Goal: Information Seeking & Learning: Learn about a topic

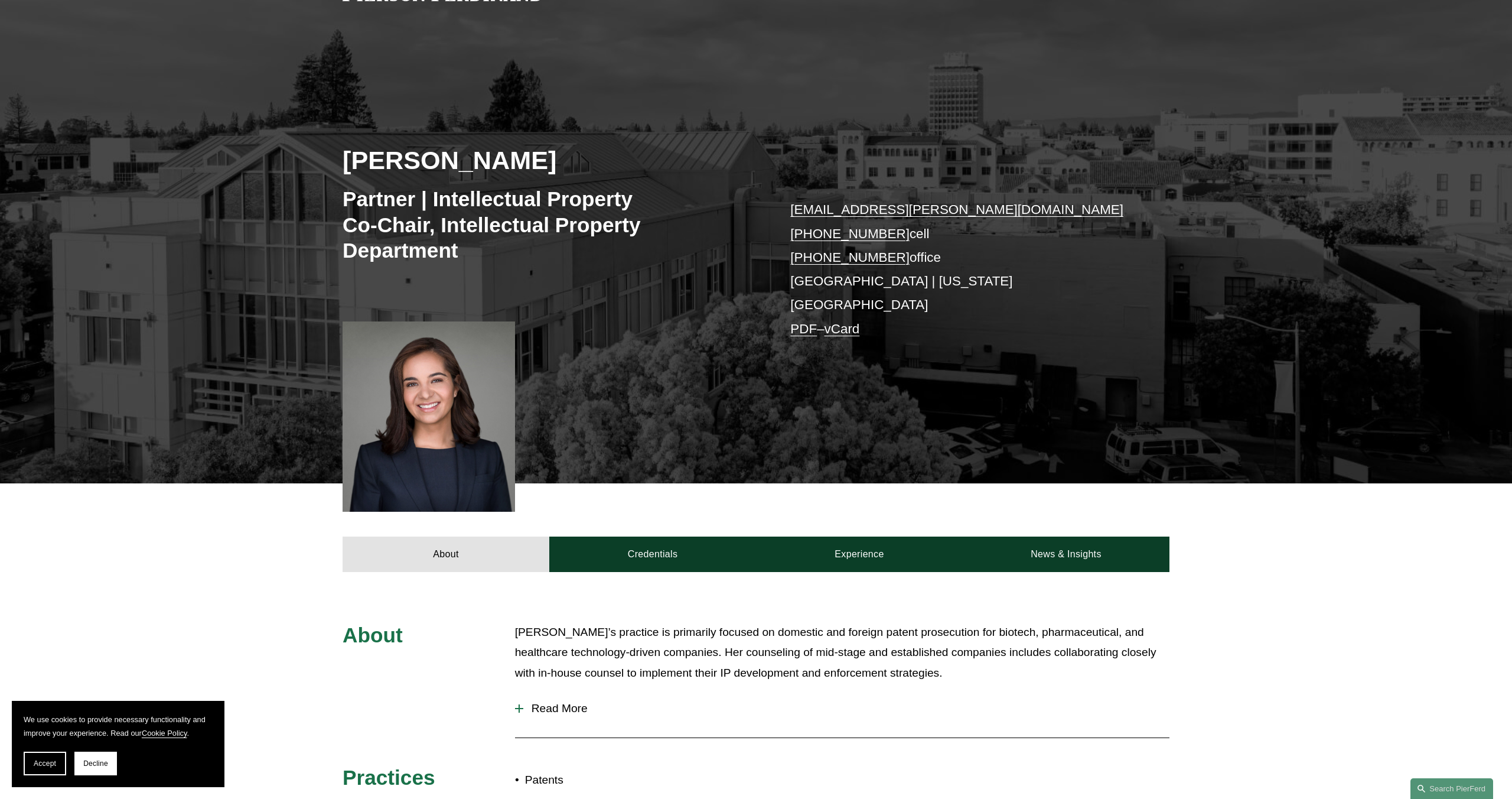
scroll to position [232, 0]
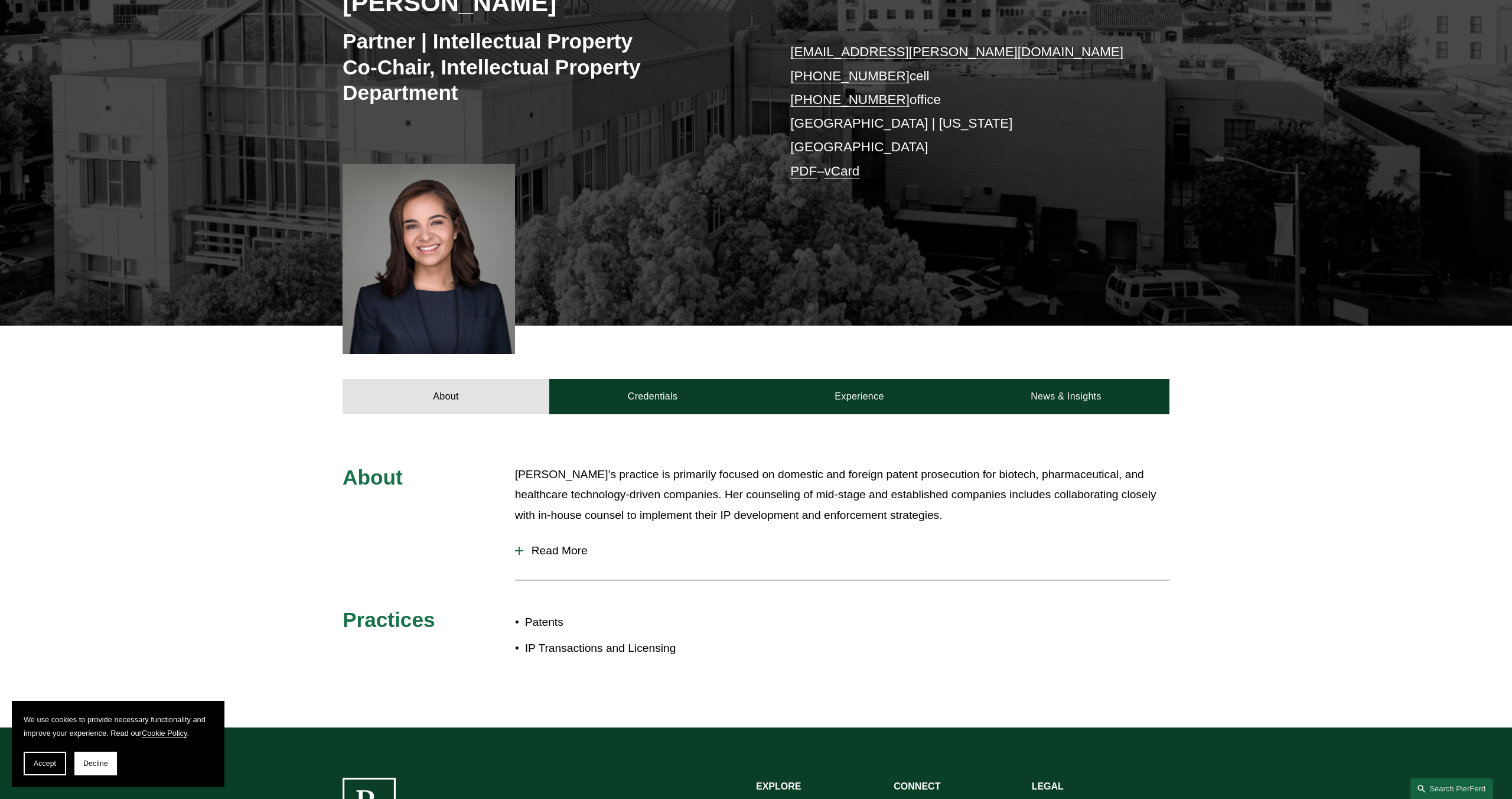
click at [570, 545] on span "Read More" at bounding box center [846, 551] width 646 height 13
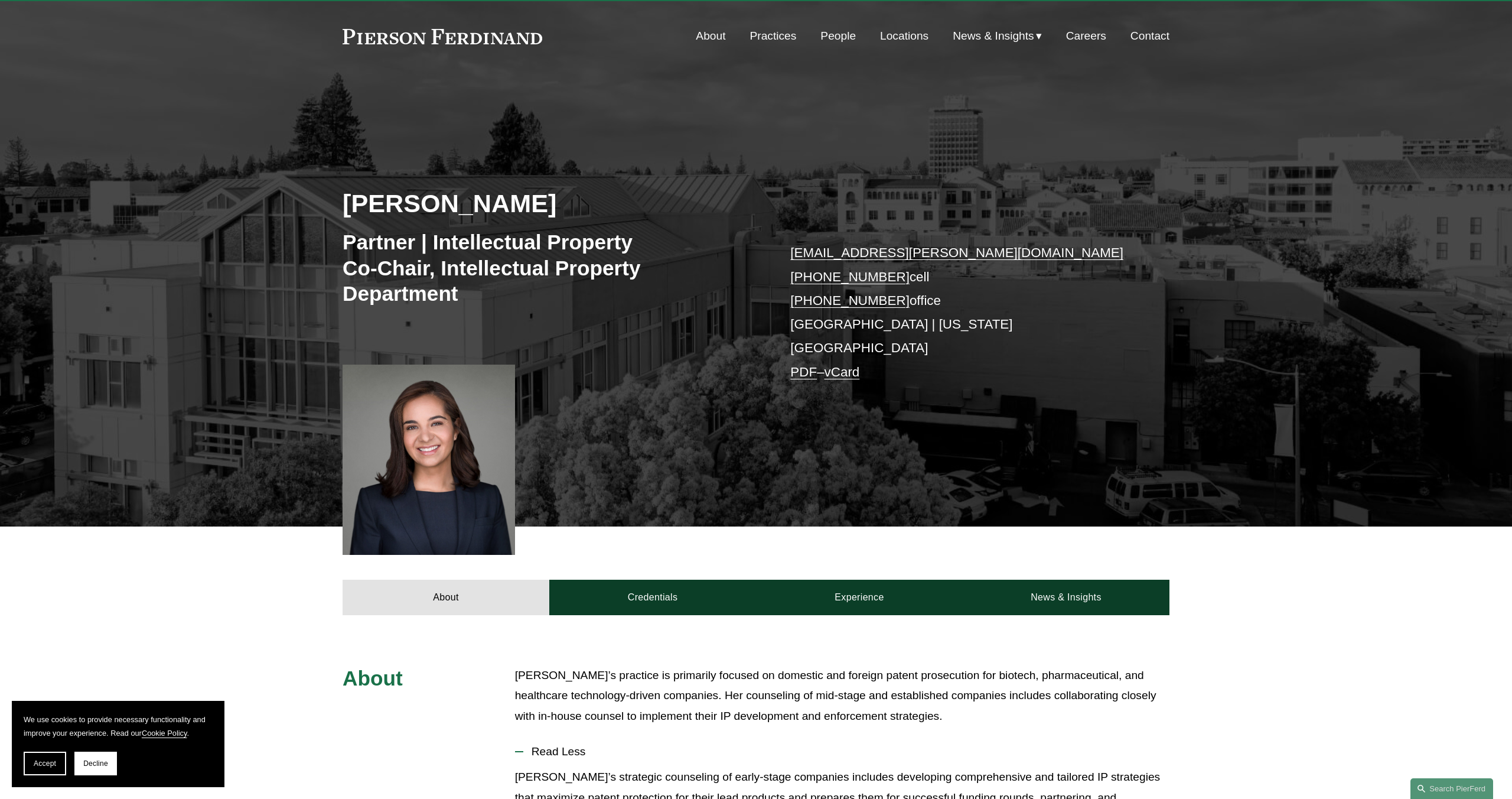
scroll to position [0, 0]
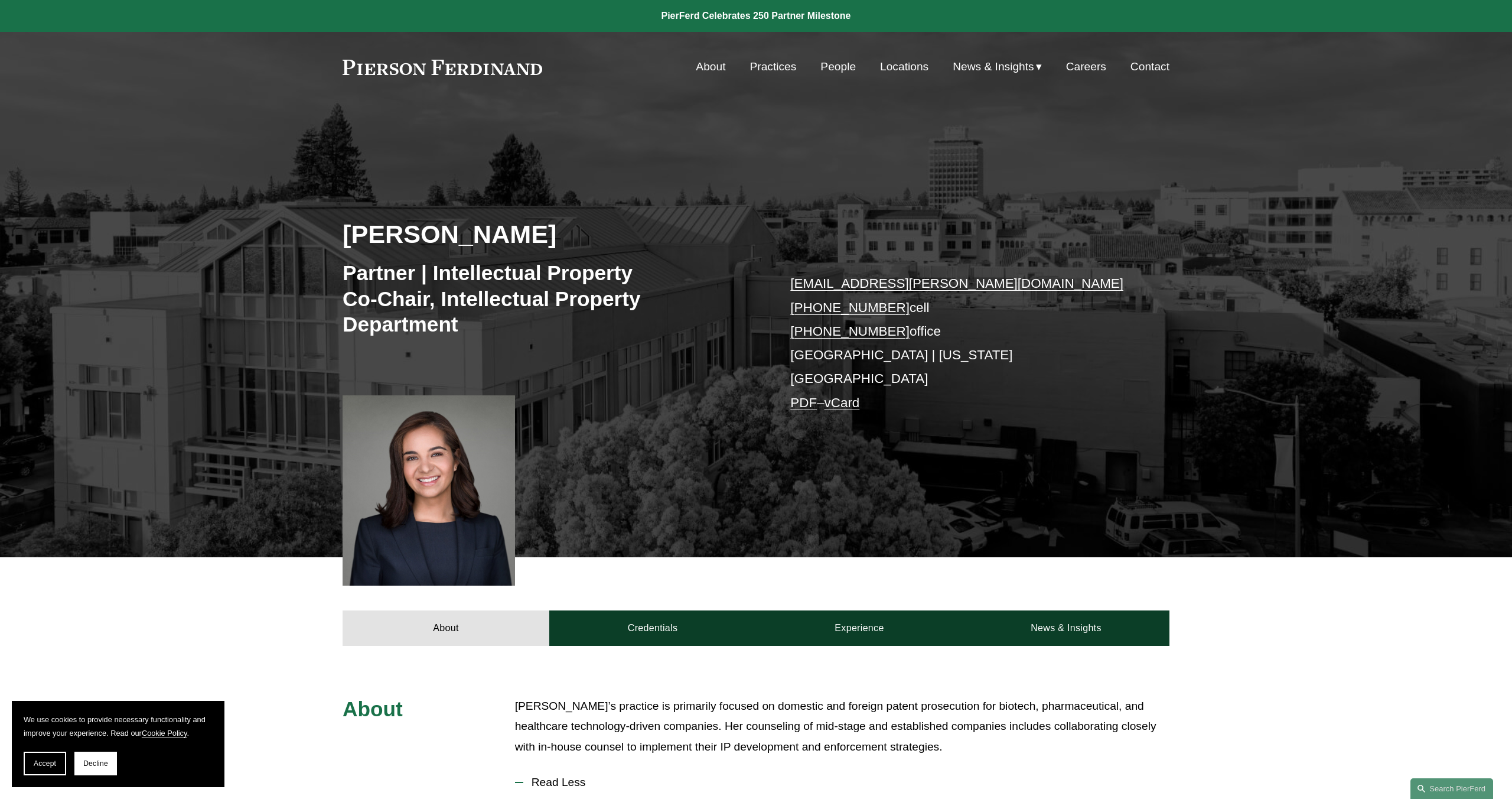
click at [464, 248] on h2 "[PERSON_NAME]" at bounding box center [550, 234] width 414 height 31
drag, startPoint x: 529, startPoint y: 235, endPoint x: 327, endPoint y: 221, distance: 202.5
click at [327, 221] on div "[PERSON_NAME] Partner | Intellectual Property Co-Chair, Intellectual Property D…" at bounding box center [756, 353] width 1512 height 410
copy h2 "[PERSON_NAME]"
drag, startPoint x: 522, startPoint y: 73, endPoint x: 533, endPoint y: 69, distance: 11.7
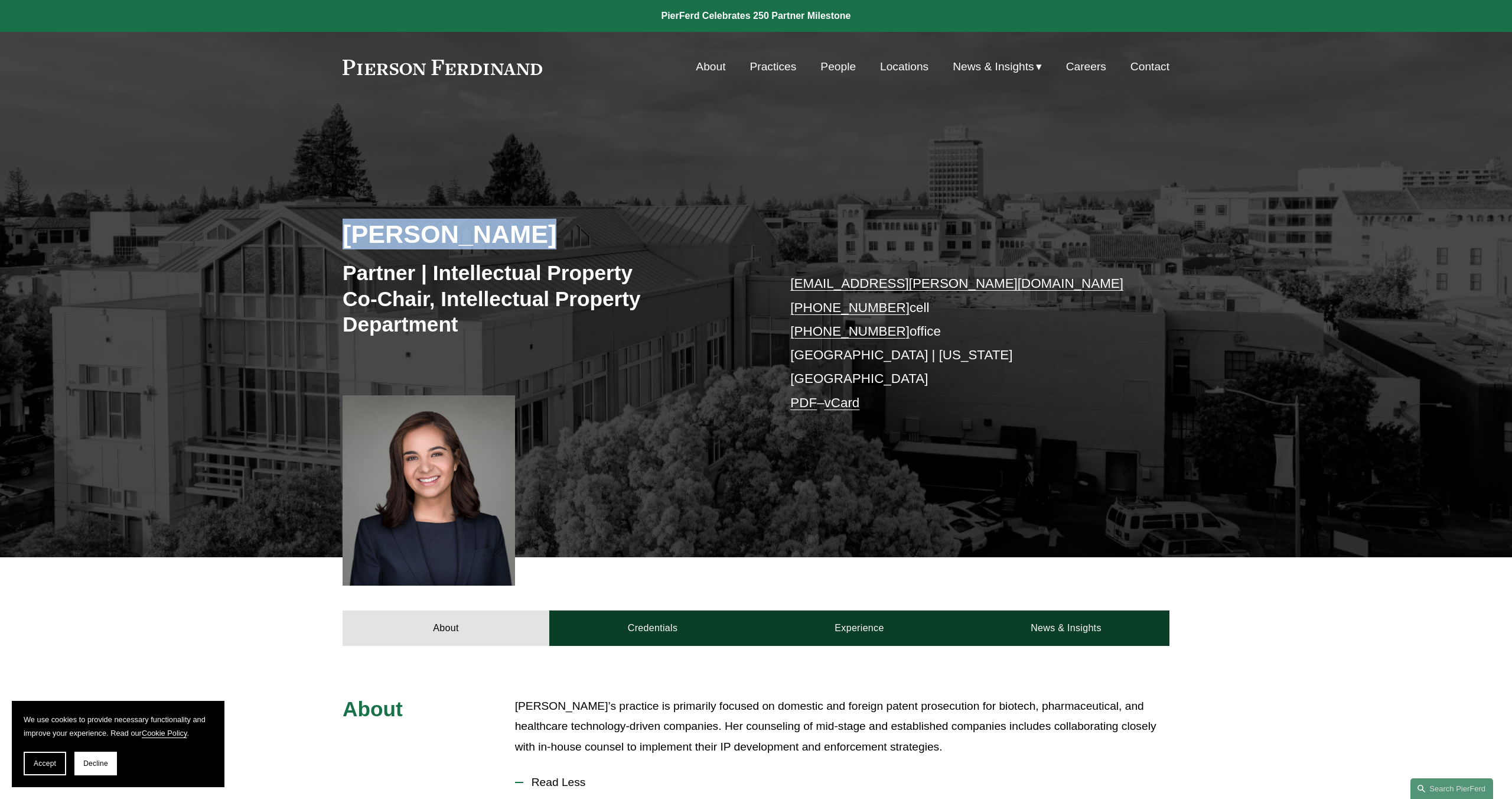
click at [523, 72] on link at bounding box center [443, 67] width 199 height 15
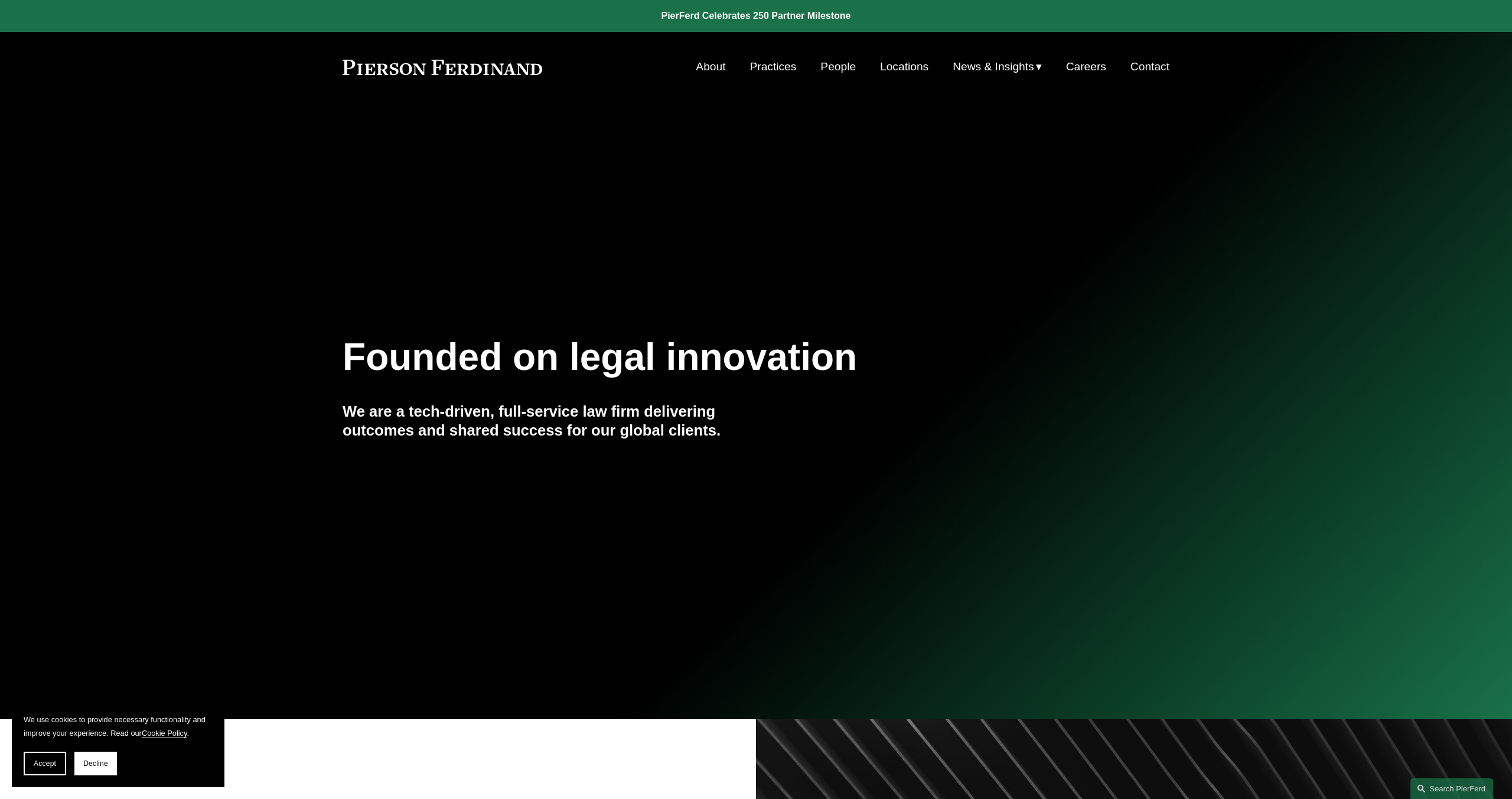
drag, startPoint x: 544, startPoint y: 66, endPoint x: 433, endPoint y: 85, distance: 112.6
click at [351, 71] on div "About Practices People Locations News & Insights News" at bounding box center [756, 67] width 827 height 22
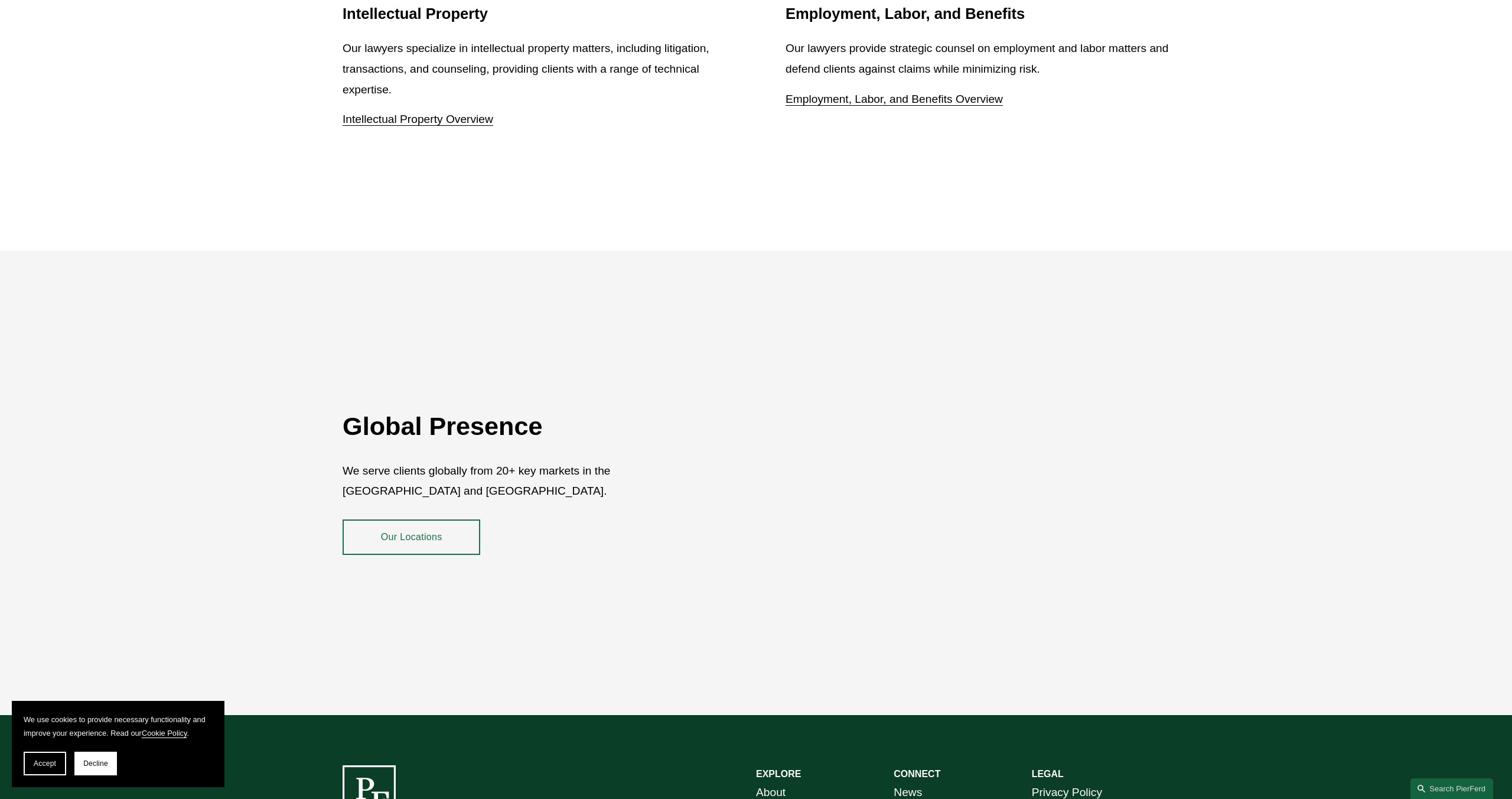
scroll to position [2219, 0]
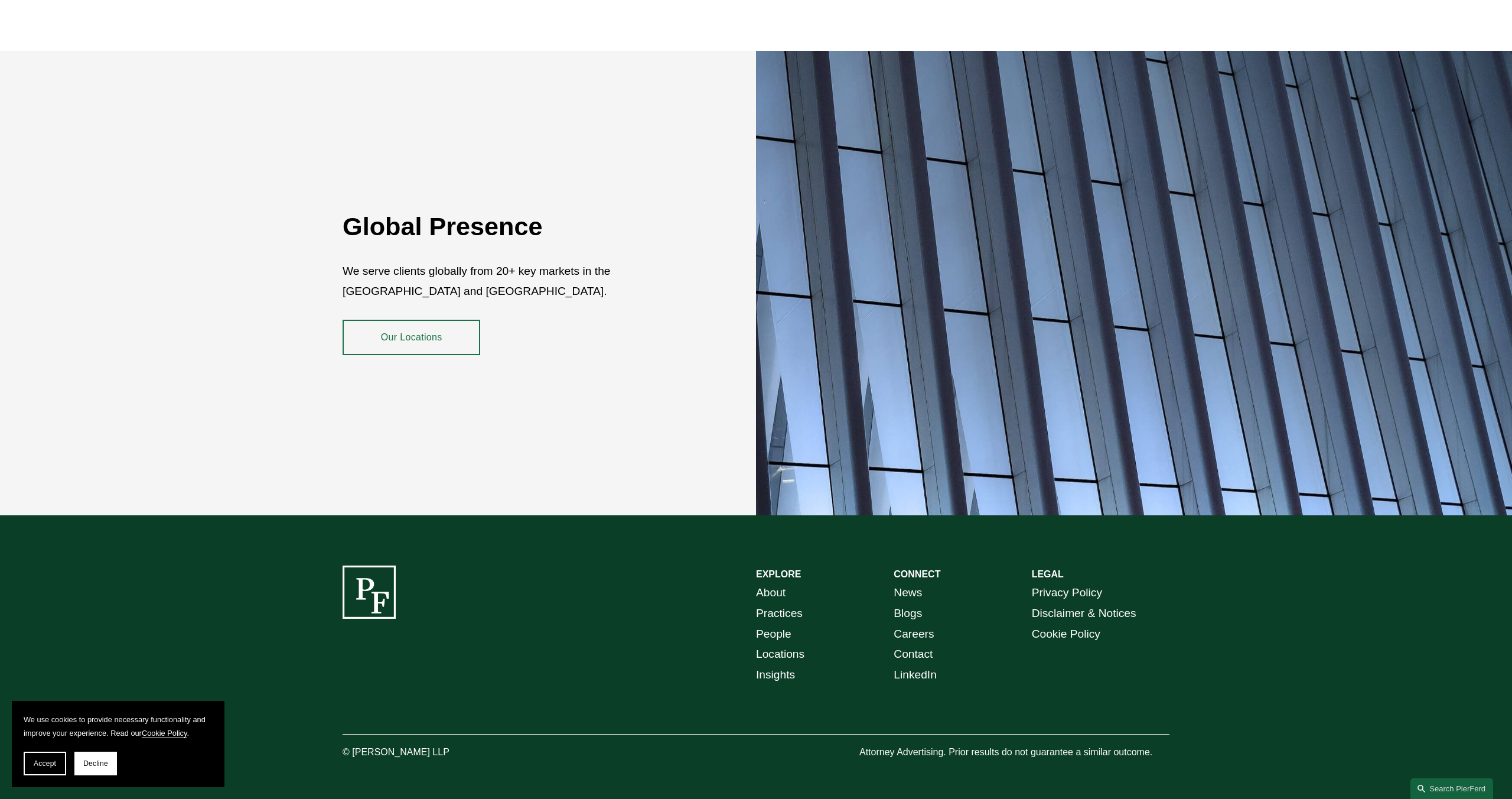
drag, startPoint x: 433, startPoint y: 743, endPoint x: 445, endPoint y: 742, distance: 12.0
click at [434, 744] on p "© [PERSON_NAME] LLP" at bounding box center [429, 753] width 172 height 17
drag, startPoint x: 454, startPoint y: 740, endPoint x: 355, endPoint y: 747, distance: 99.2
click at [355, 747] on p "© [PERSON_NAME] LLP" at bounding box center [429, 753] width 172 height 17
copy p "Pierson Ferdinand LLP"
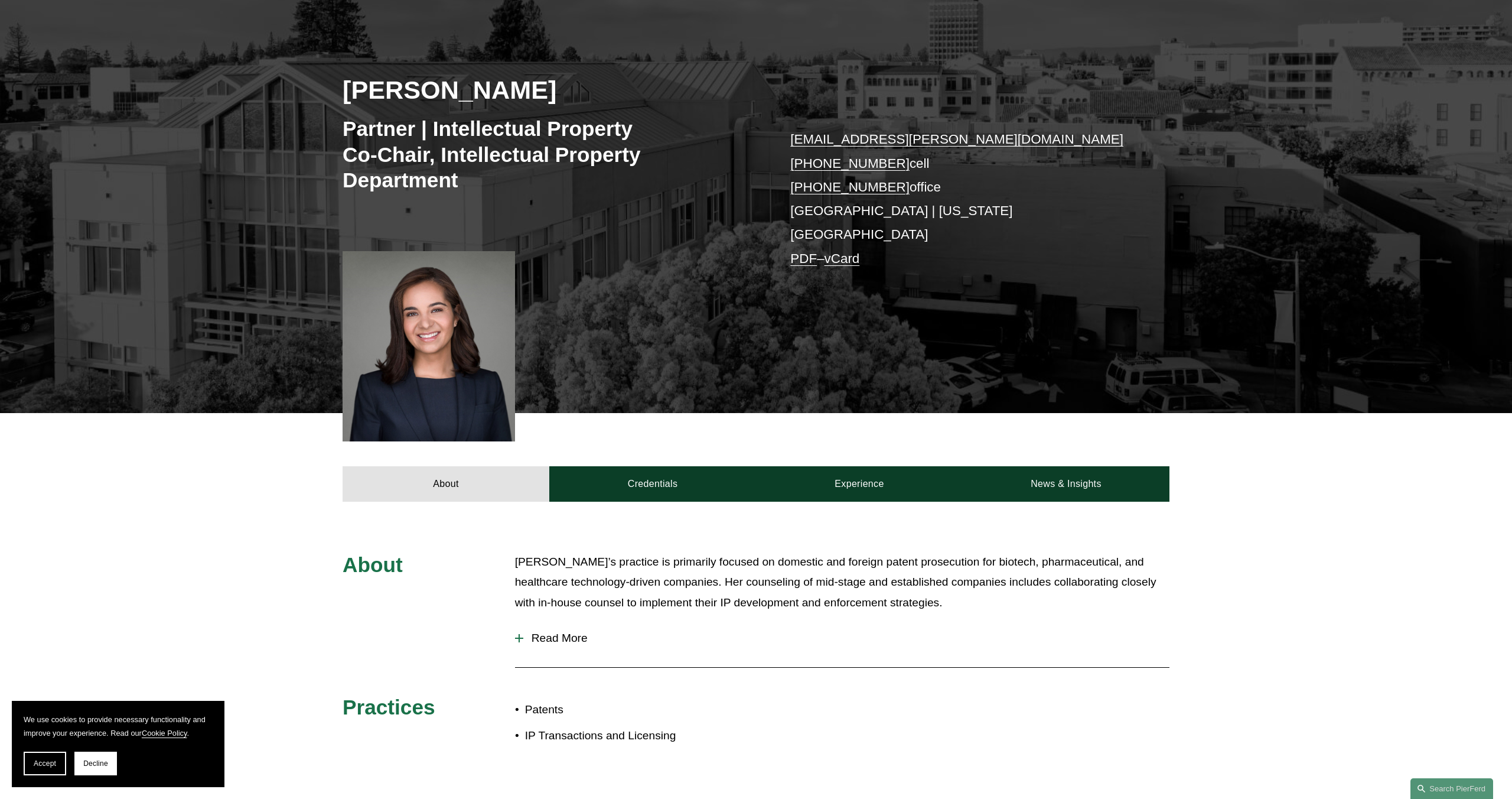
scroll to position [316, 0]
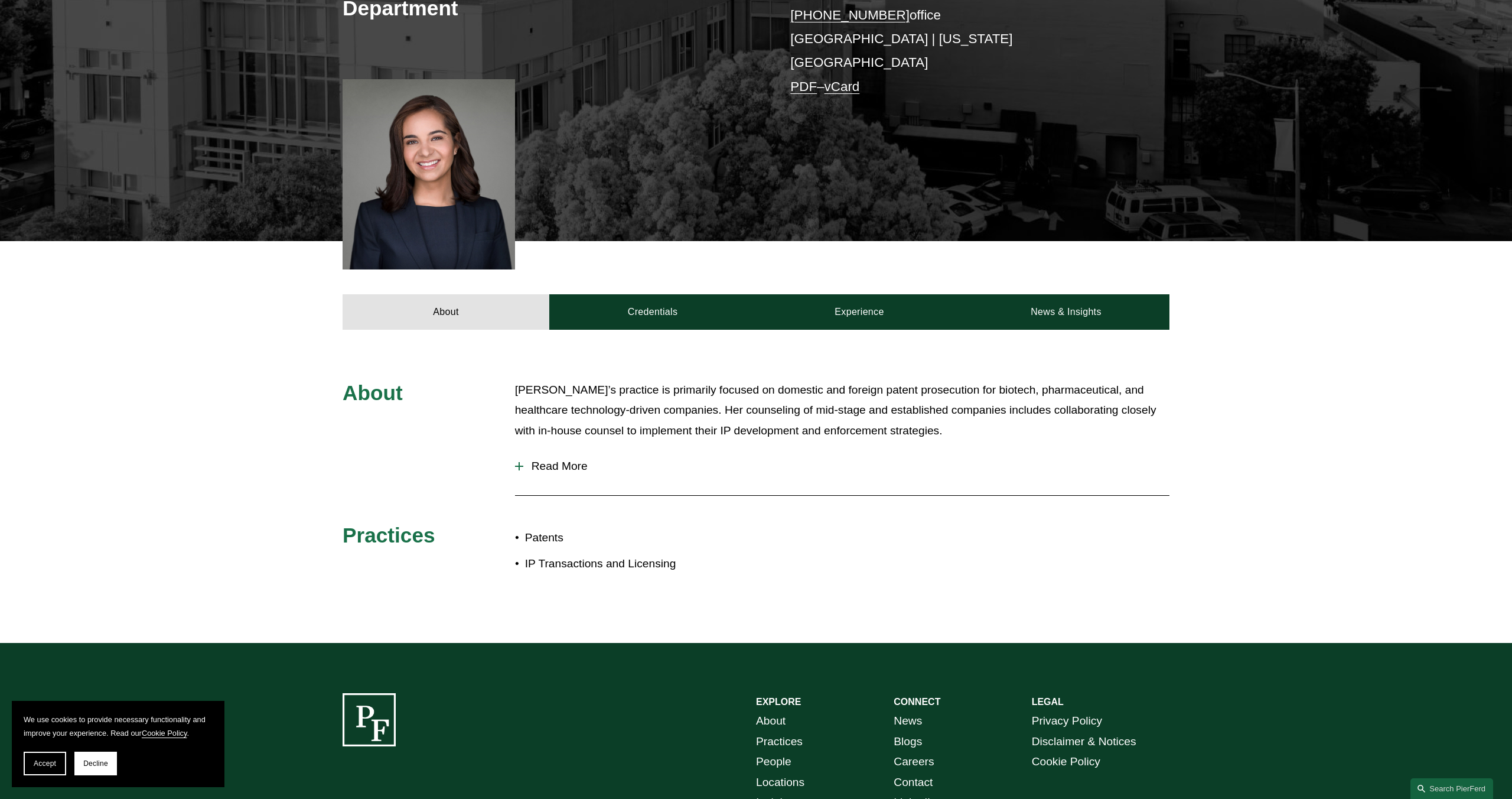
click at [563, 460] on span "Read More" at bounding box center [846, 467] width 646 height 13
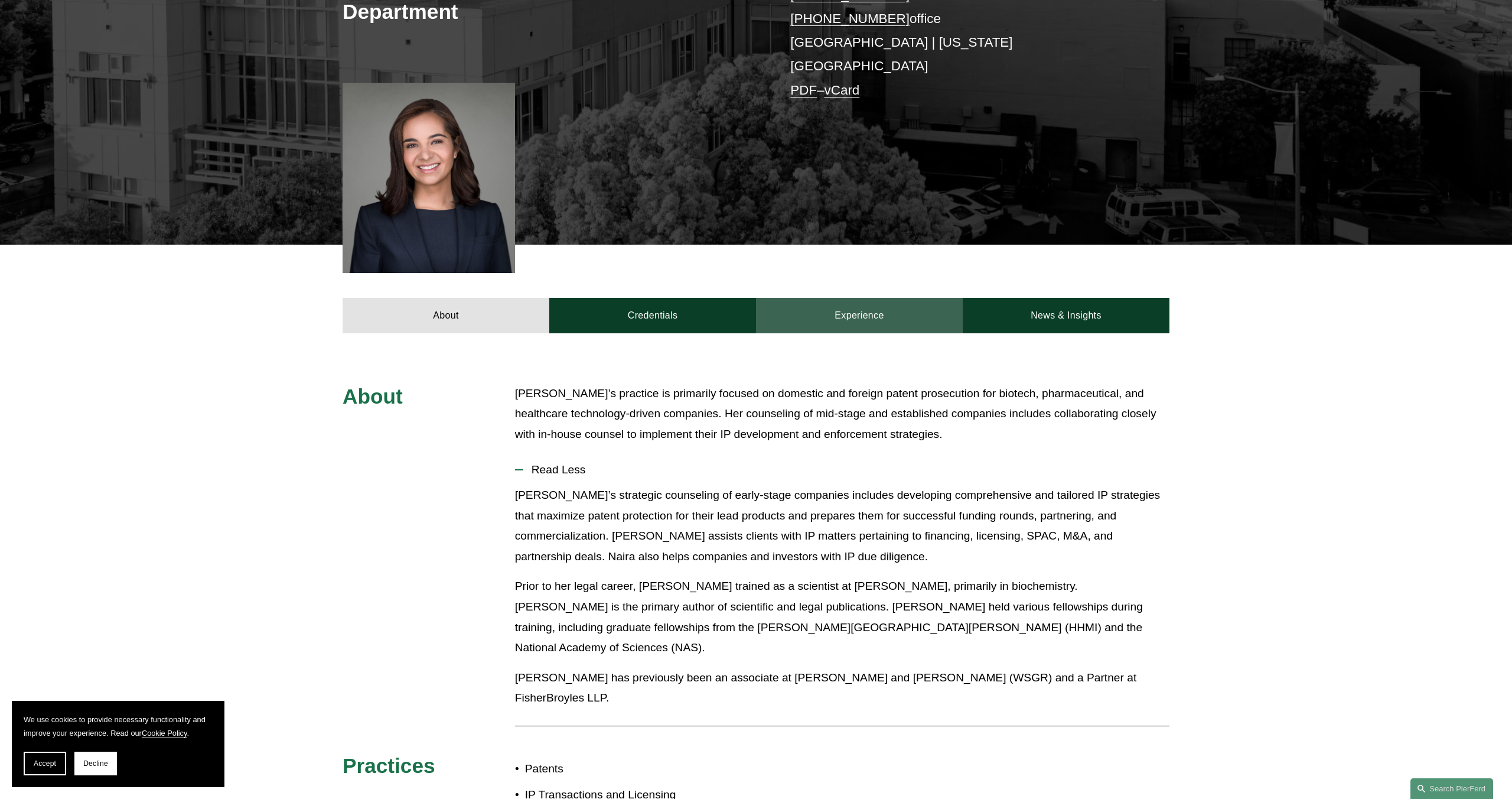
scroll to position [310, 0]
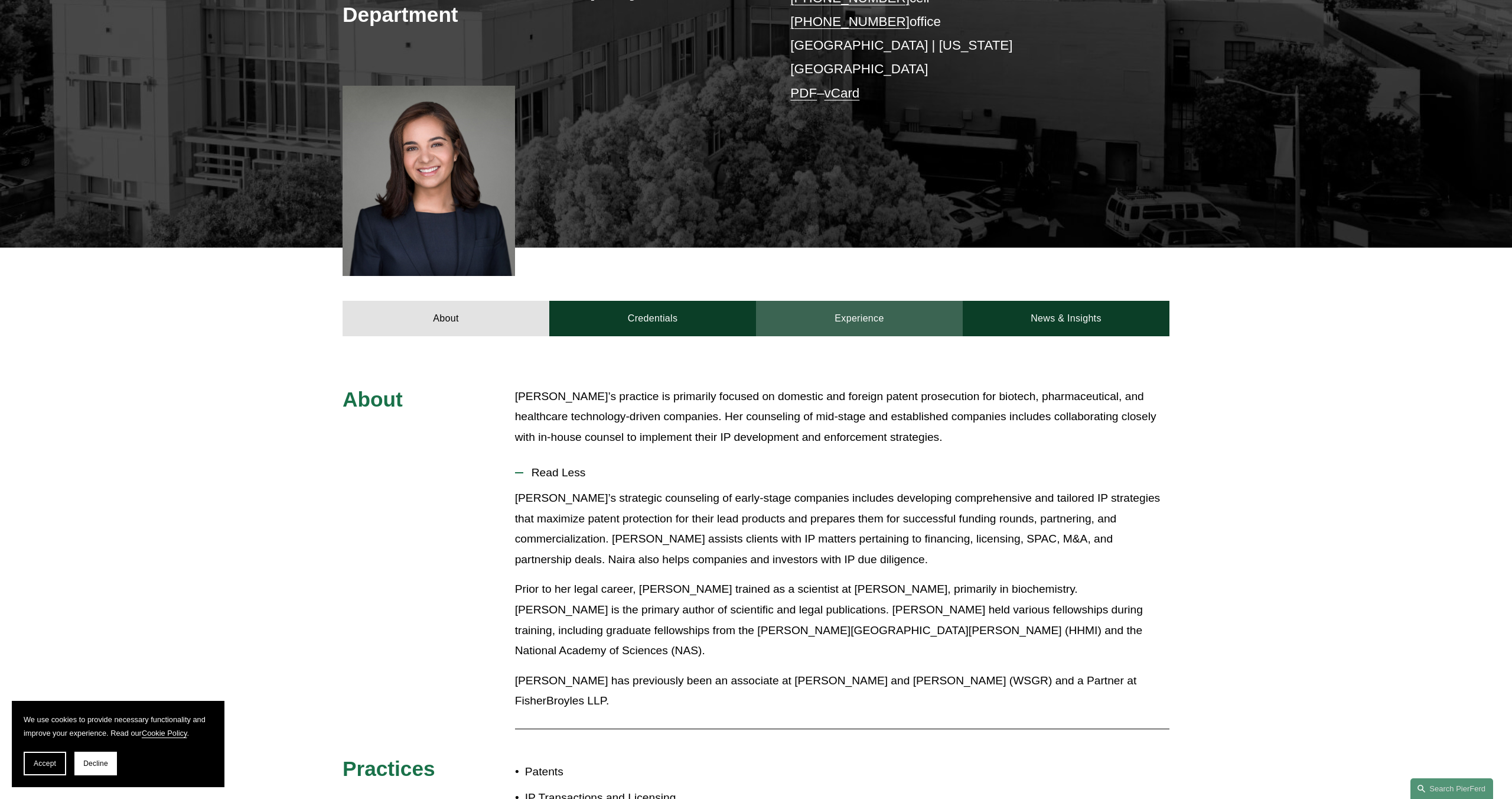
click at [850, 301] on link "Experience" at bounding box center [859, 319] width 207 height 36
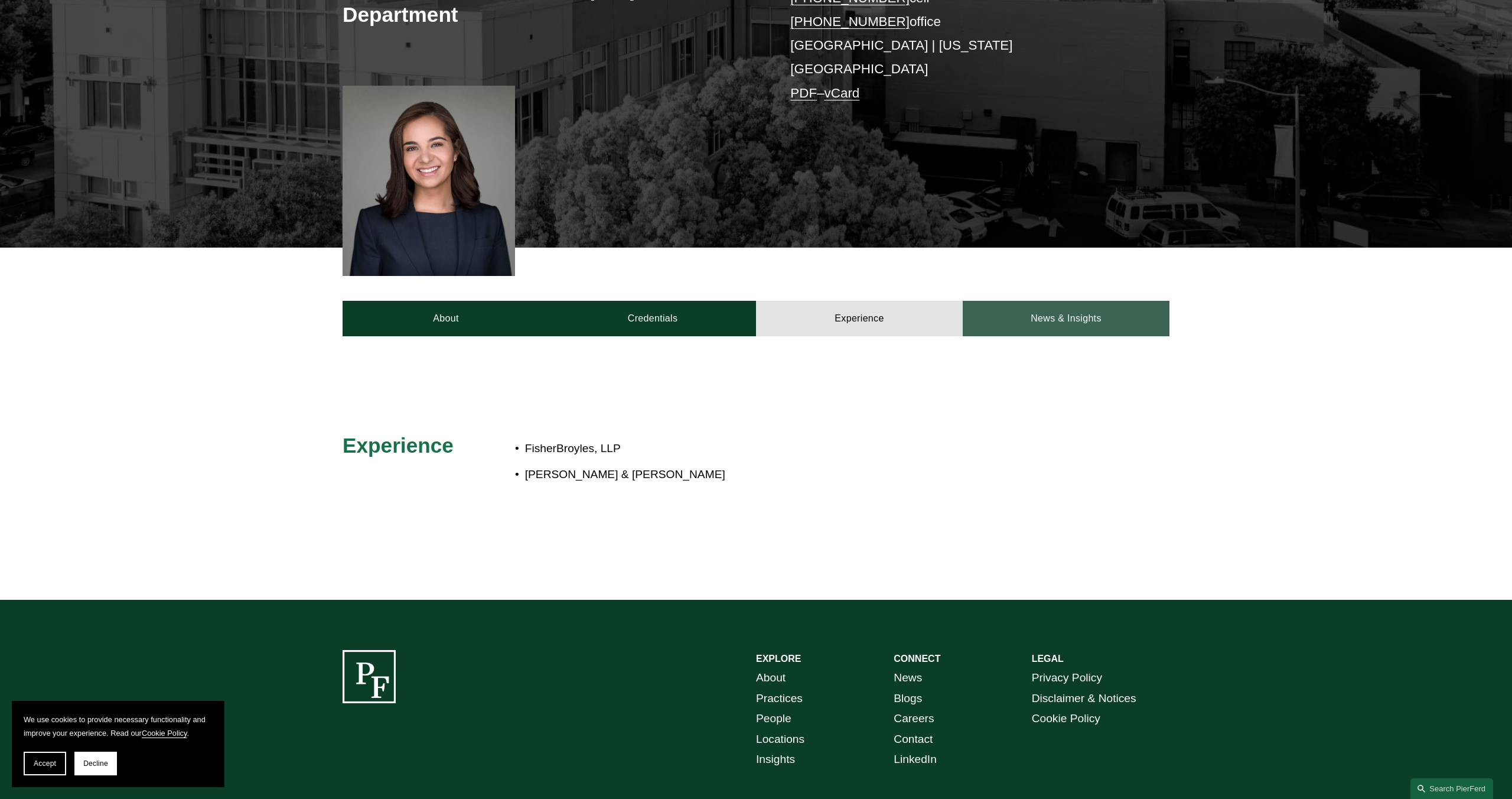
click at [1042, 301] on link "News & Insights" at bounding box center [1066, 319] width 207 height 36
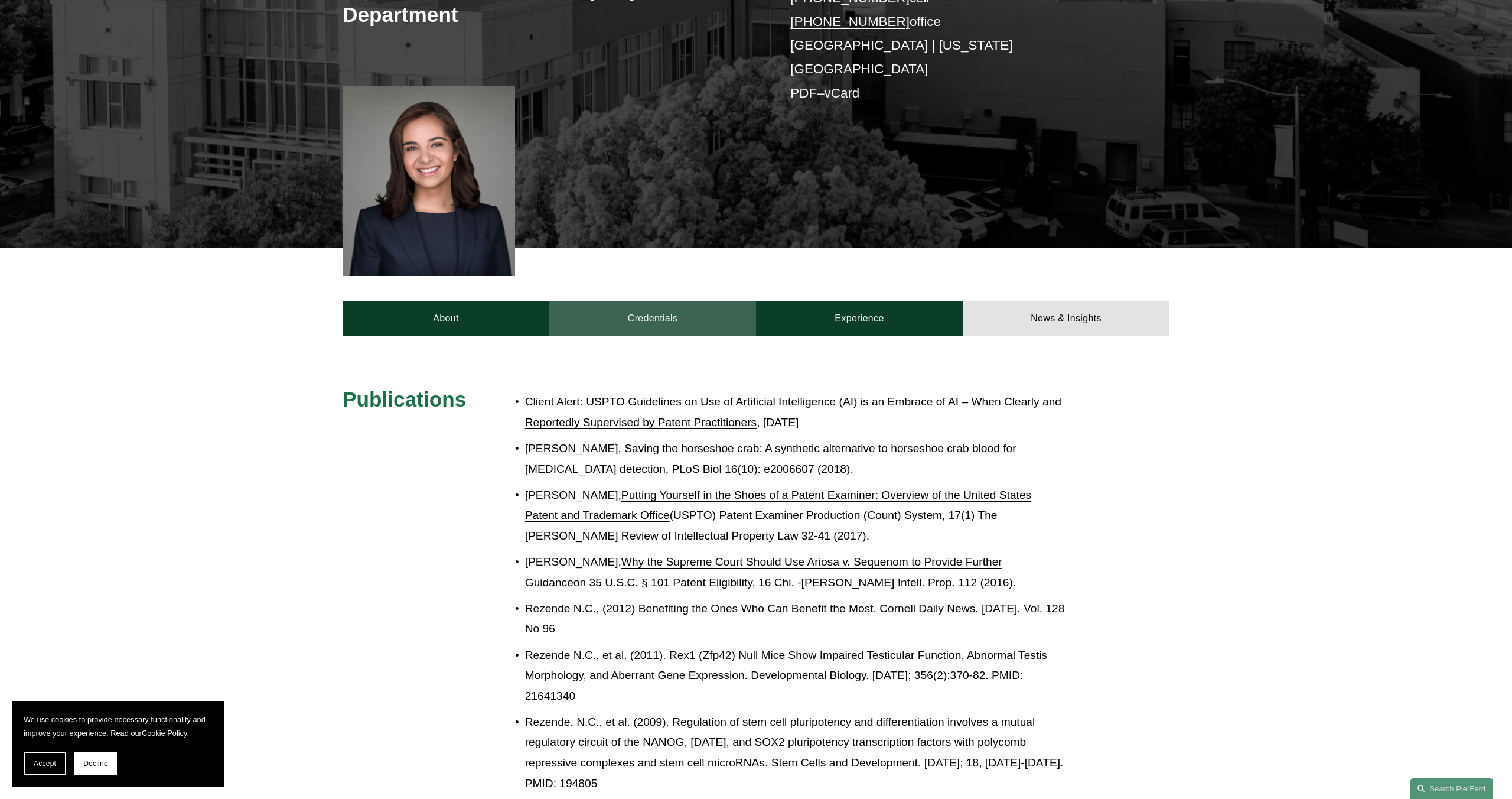
click at [703, 301] on link "Credentials" at bounding box center [653, 319] width 207 height 36
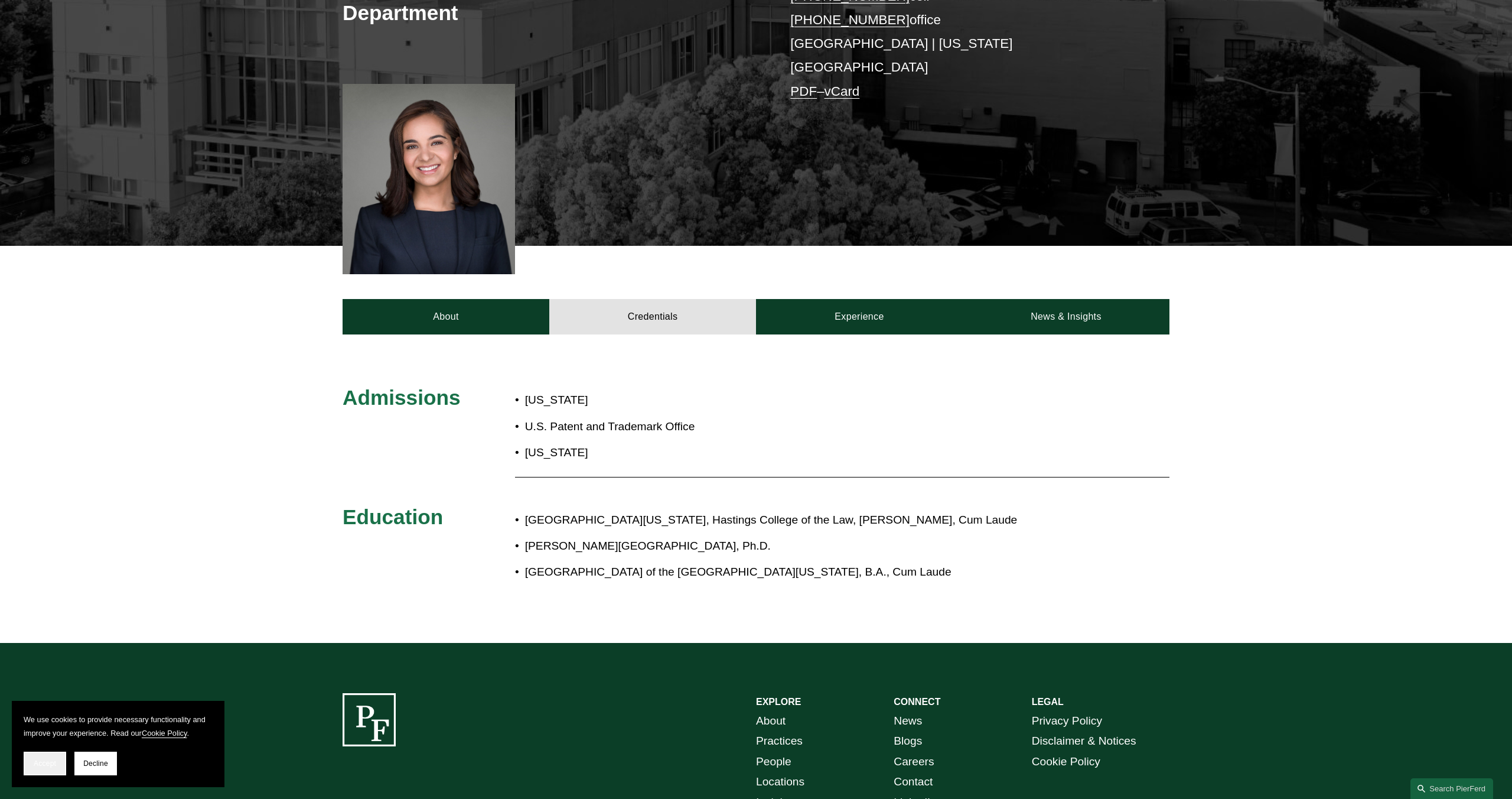
click at [46, 765] on span "Accept" at bounding box center [45, 763] width 22 height 9
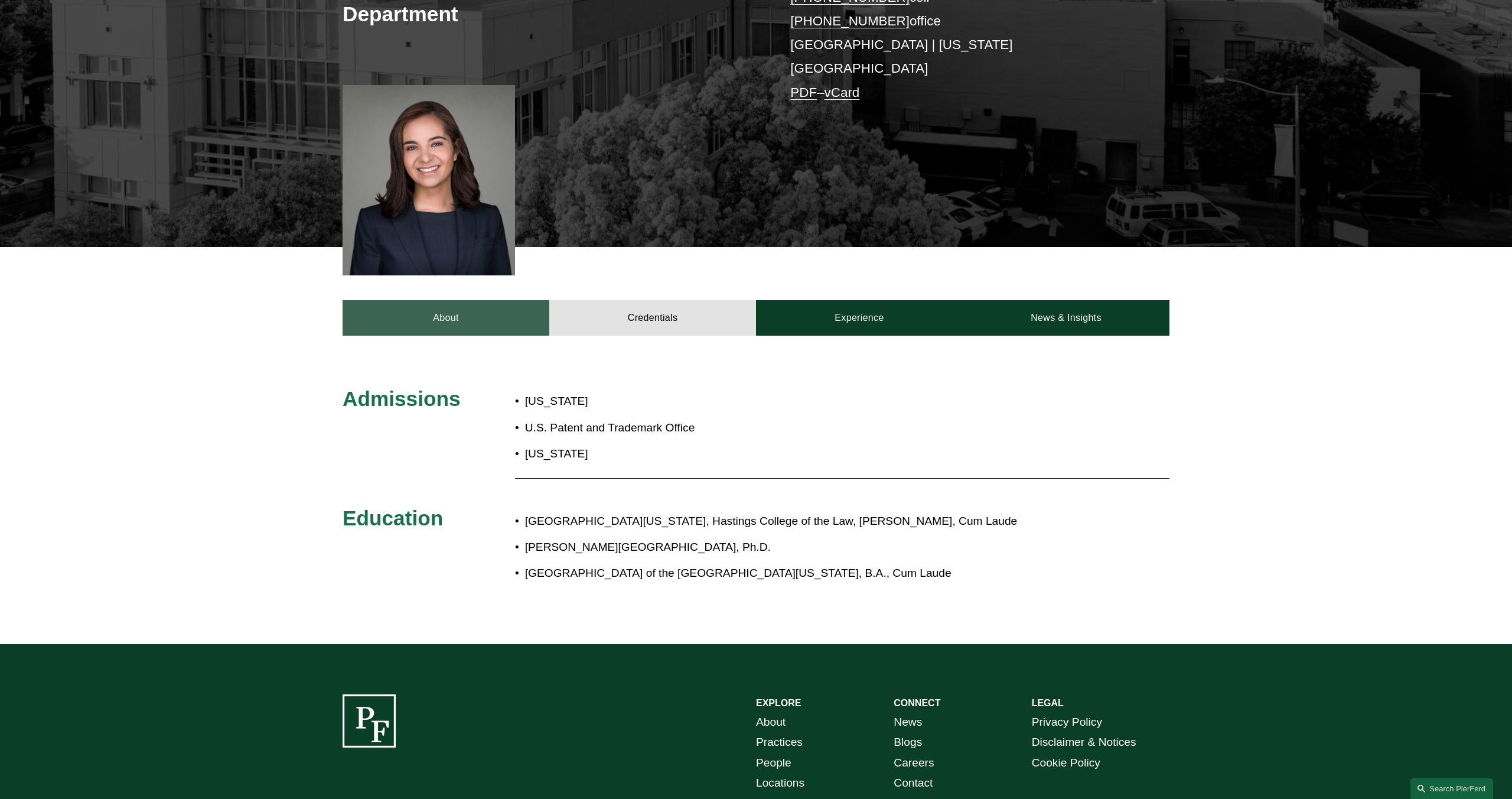
click at [421, 300] on link "About" at bounding box center [446, 318] width 207 height 36
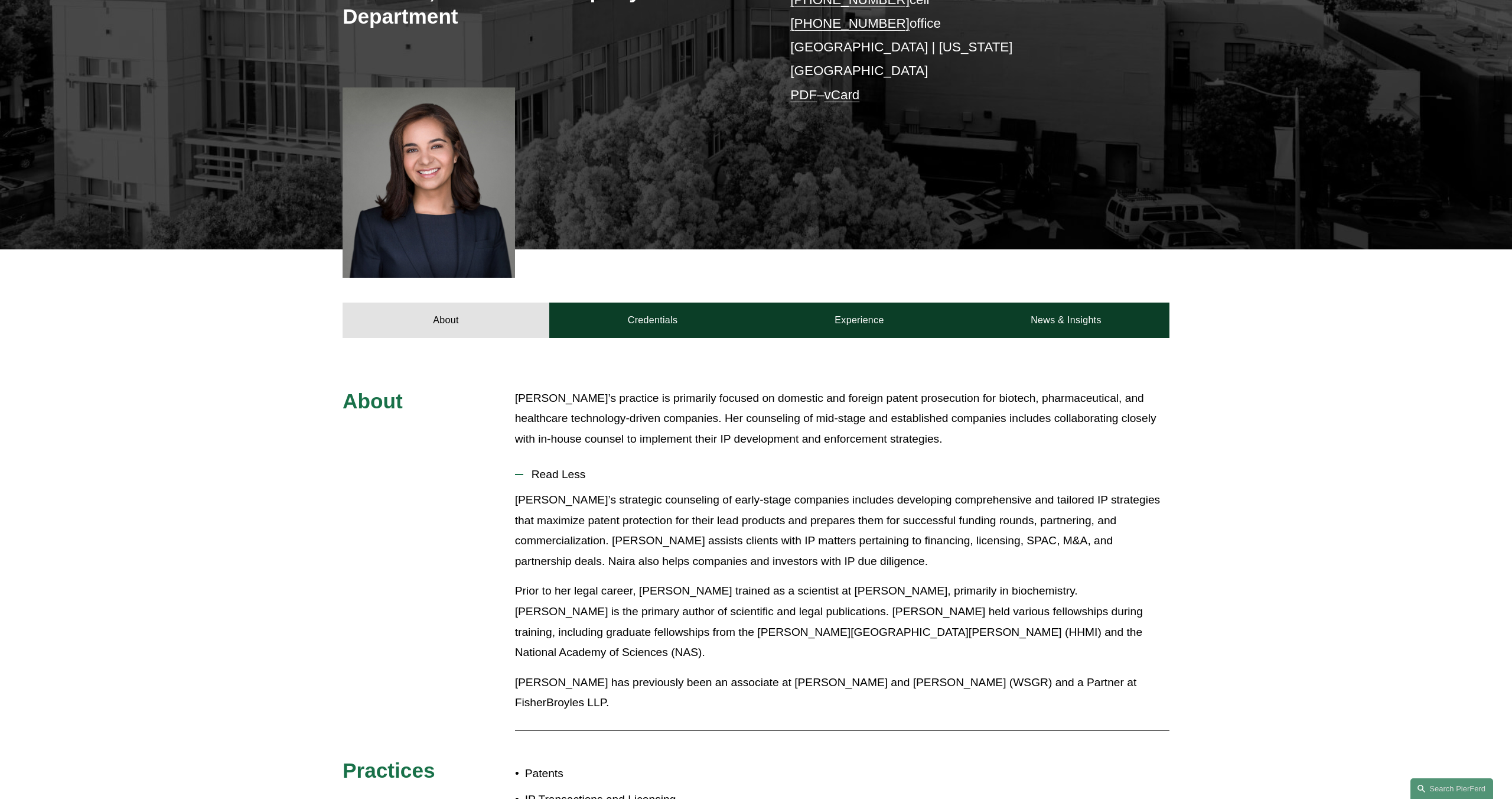
scroll to position [309, 0]
click at [865, 302] on link "Experience" at bounding box center [859, 320] width 207 height 36
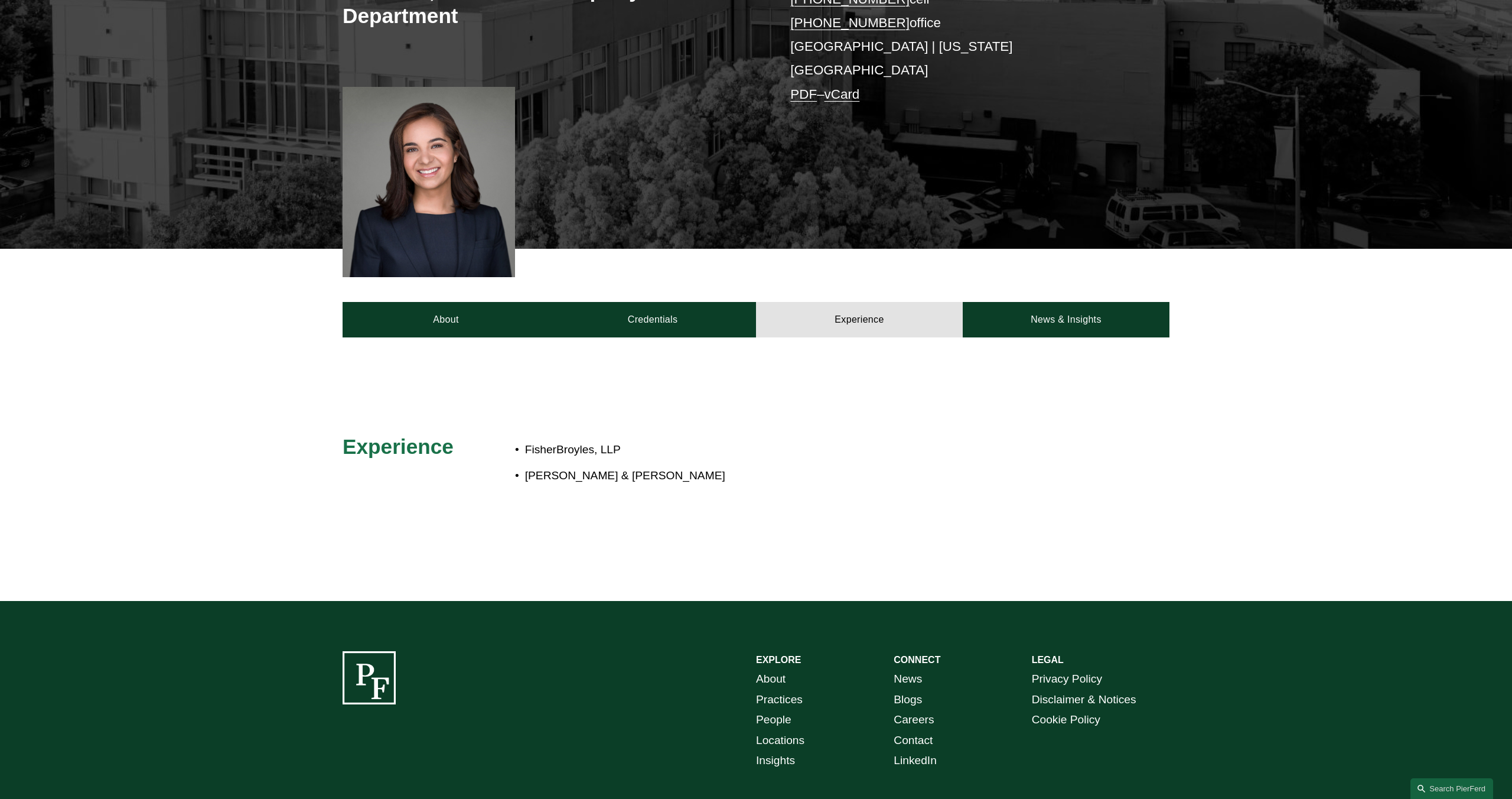
drag, startPoint x: 525, startPoint y: 457, endPoint x: 727, endPoint y: 463, distance: 202.1
click at [727, 466] on p "[PERSON_NAME] & [PERSON_NAME]" at bounding box center [795, 476] width 541 height 20
copy p "[PERSON_NAME] & [PERSON_NAME]"
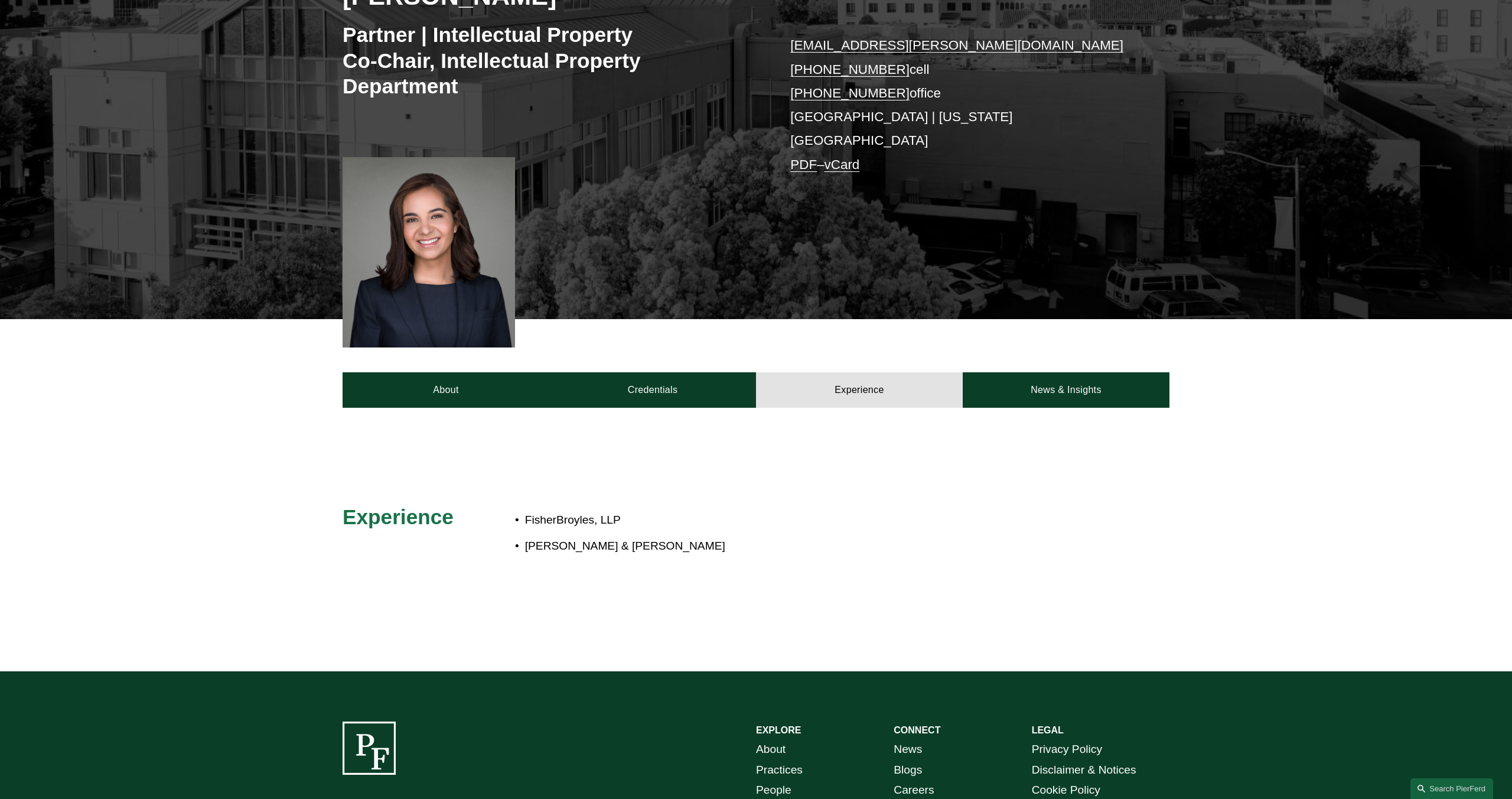
scroll to position [240, 0]
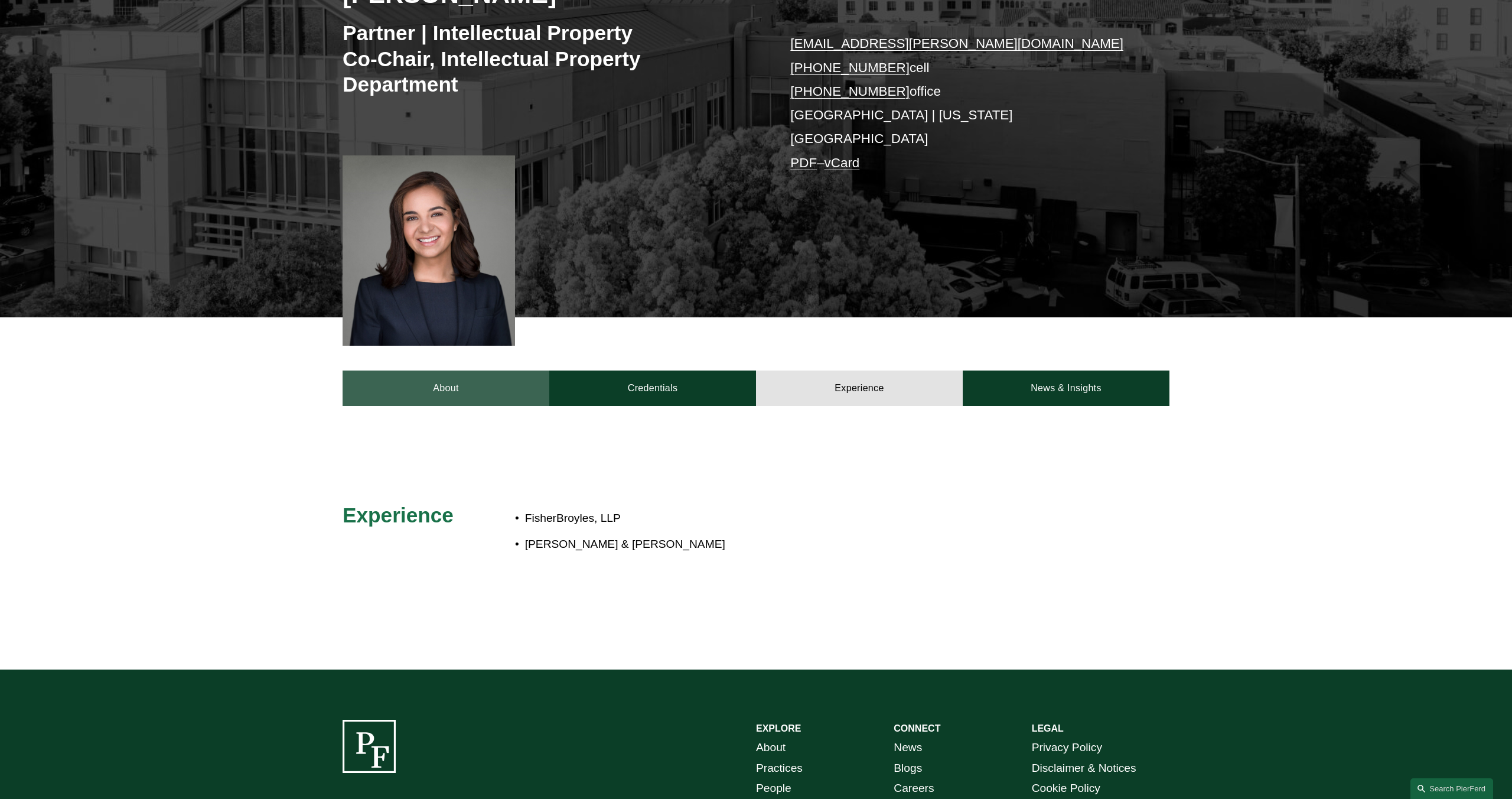
click at [432, 371] on link "About" at bounding box center [446, 389] width 207 height 36
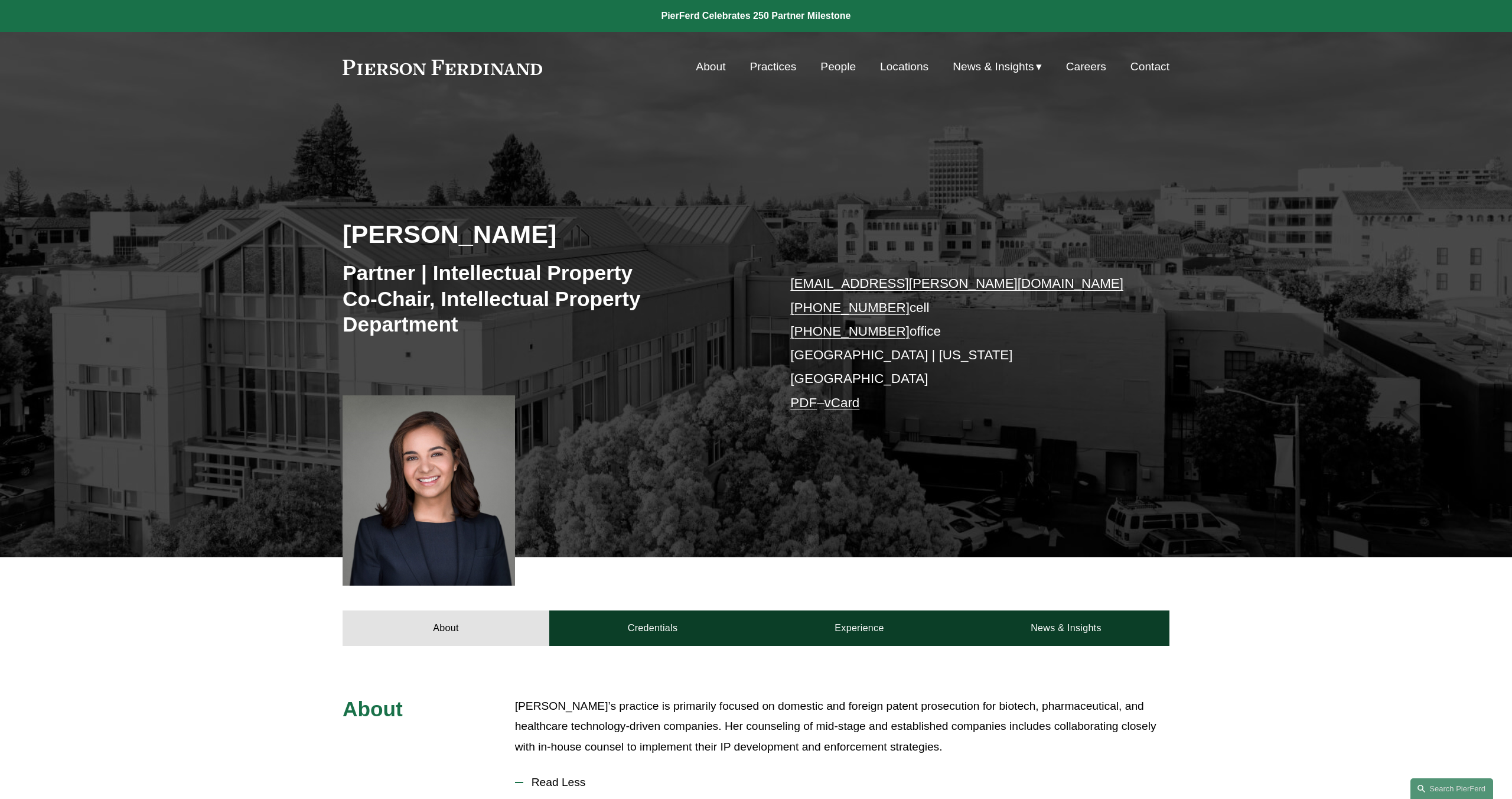
scroll to position [1, 0]
